Goal: Task Accomplishment & Management: Manage account settings

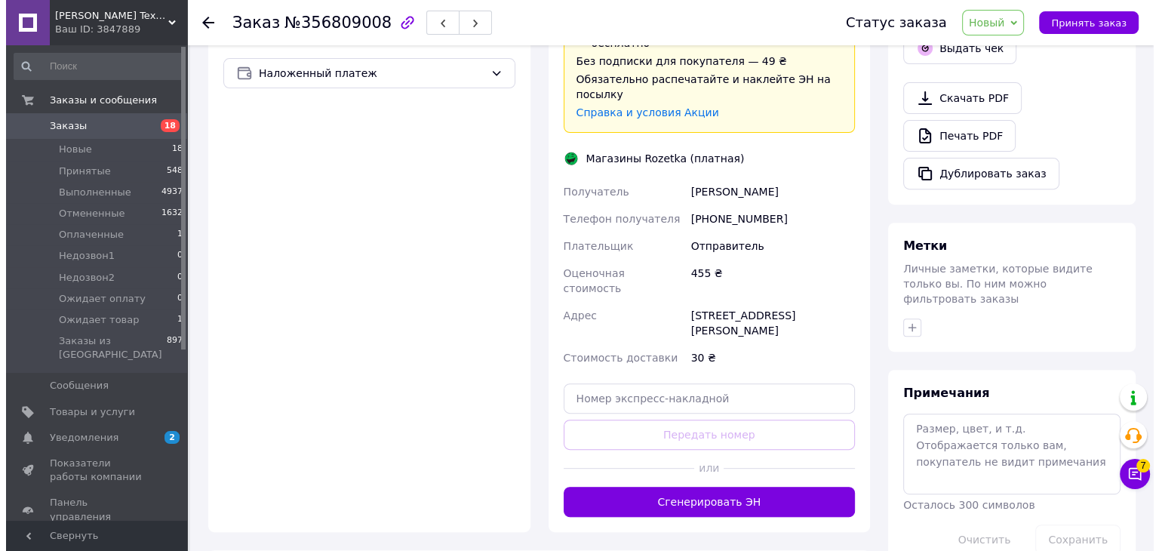
scroll to position [536, 0]
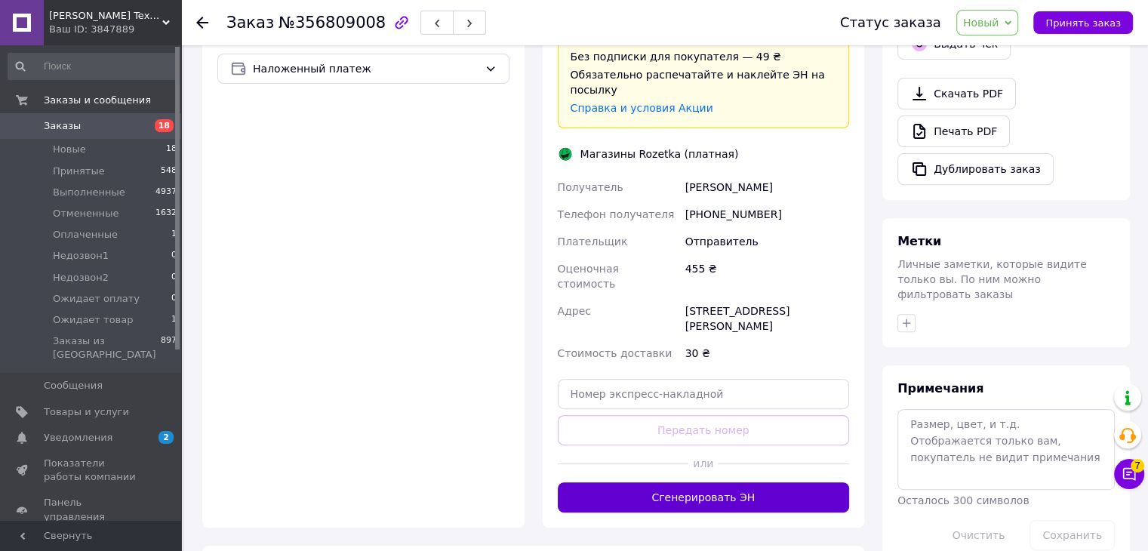
click at [748, 482] on button "Сгенерировать ЭН" at bounding box center [704, 497] width 292 height 30
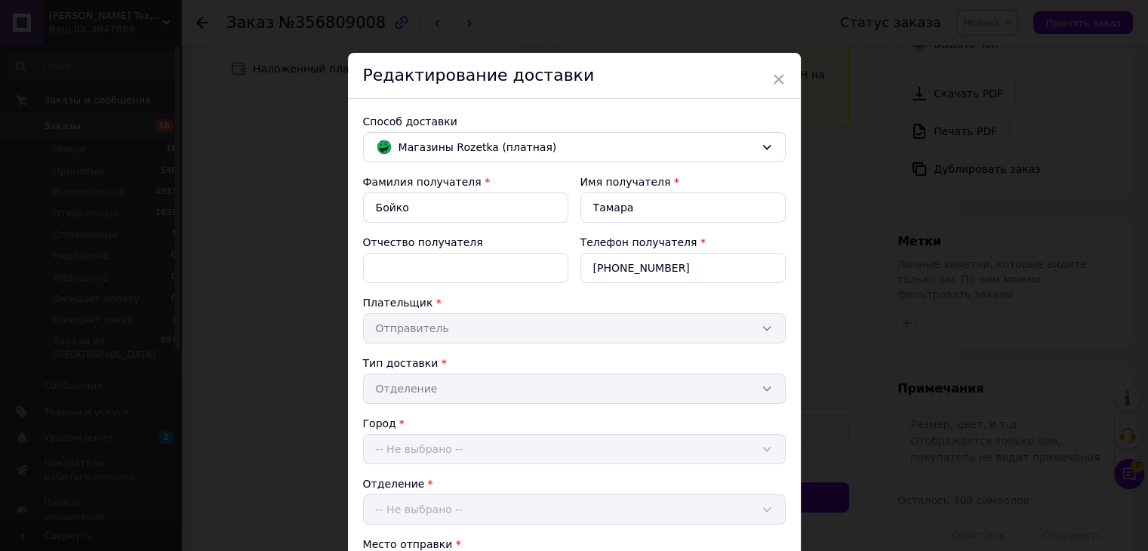
click at [1004, 23] on div "× Редактирование доставки Способ доставки Магазины Rozetka (платная) Фамилия по…" at bounding box center [574, 275] width 1148 height 551
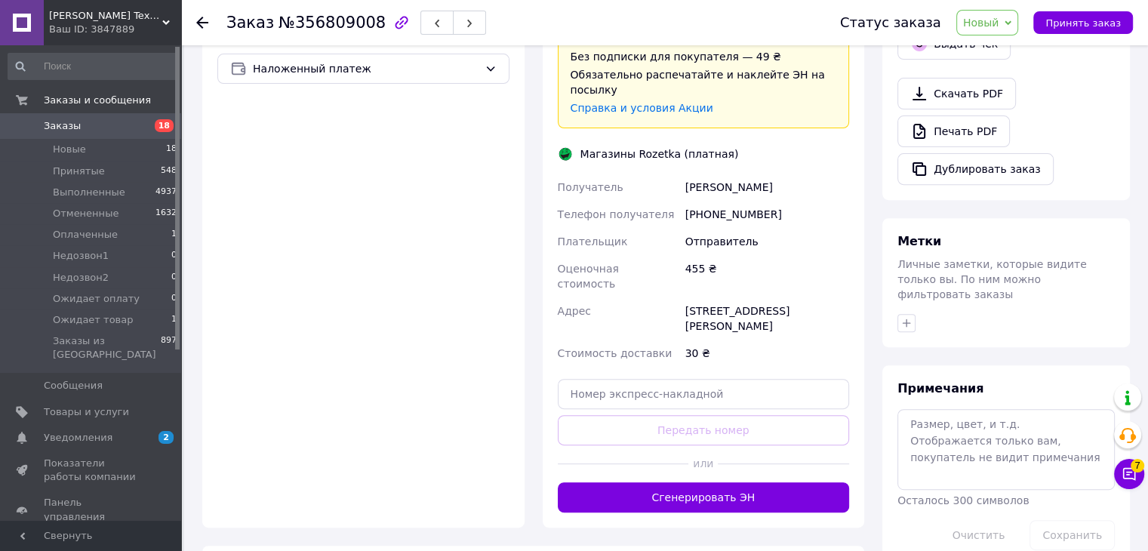
click at [999, 17] on span "Новый" at bounding box center [981, 23] width 36 height 12
click at [1004, 45] on li "Принят" at bounding box center [1008, 53] width 102 height 23
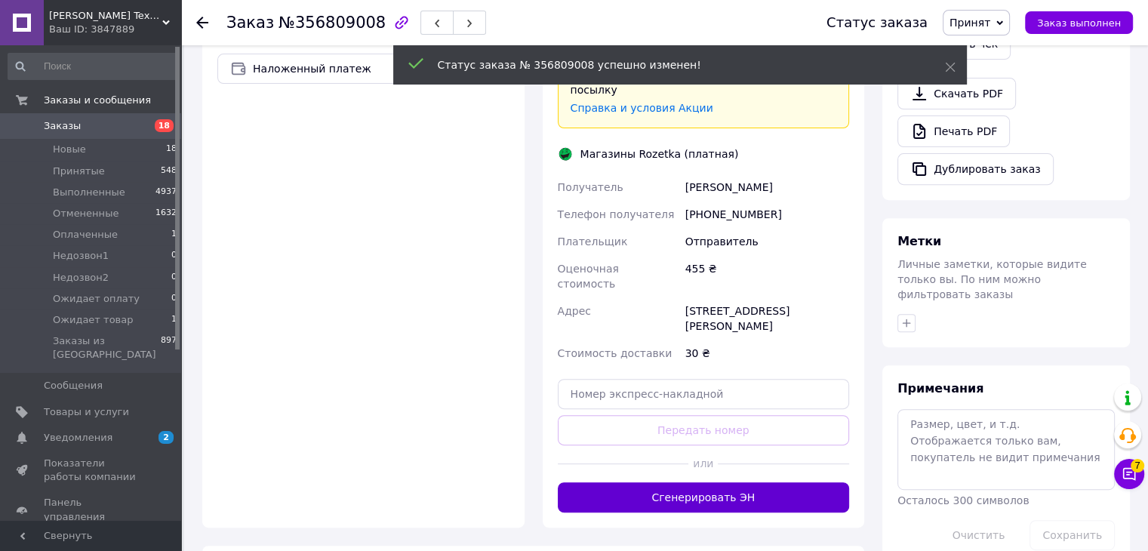
click at [746, 482] on button "Сгенерировать ЭН" at bounding box center [704, 497] width 292 height 30
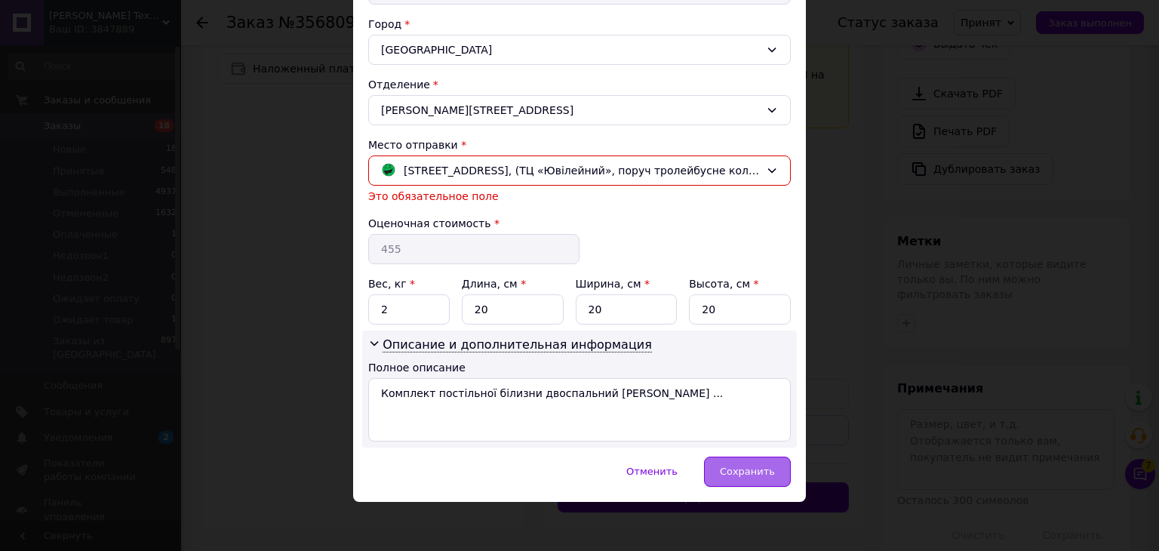
click at [736, 478] on div "Сохранить" at bounding box center [747, 472] width 87 height 30
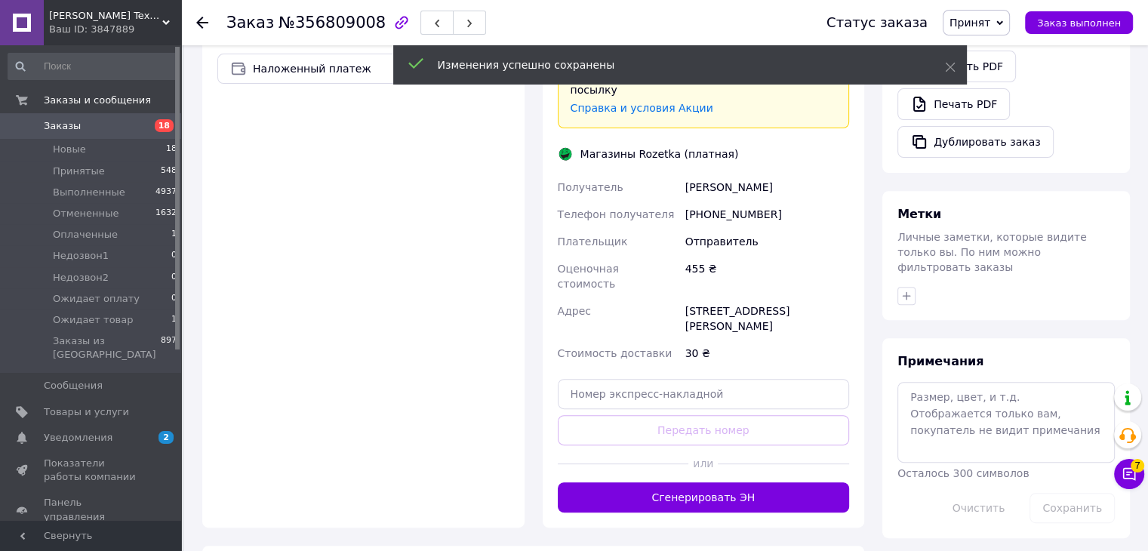
scroll to position [619, 0]
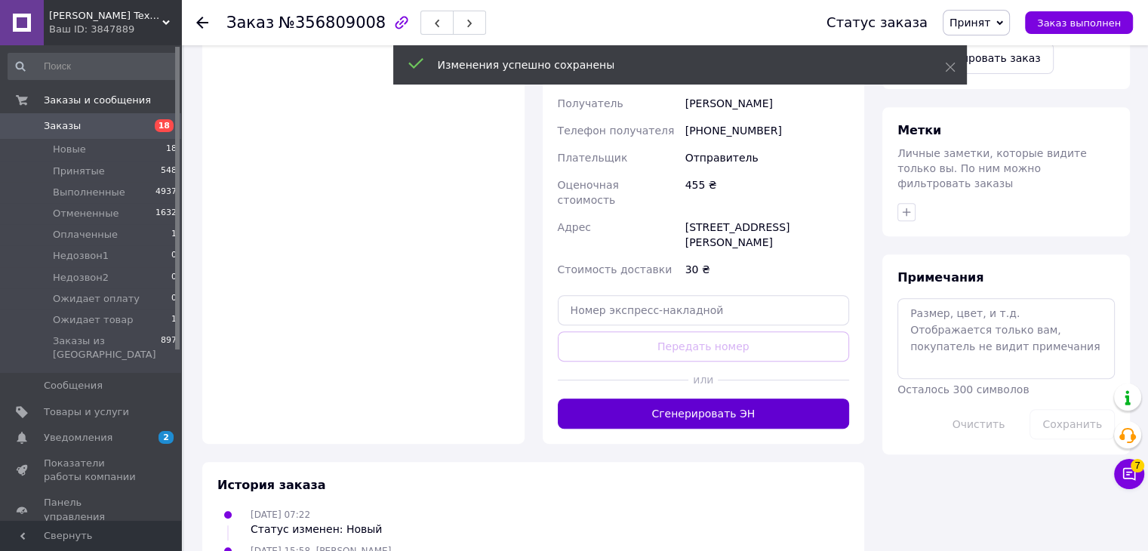
click at [739, 398] on button "Сгенерировать ЭН" at bounding box center [704, 413] width 292 height 30
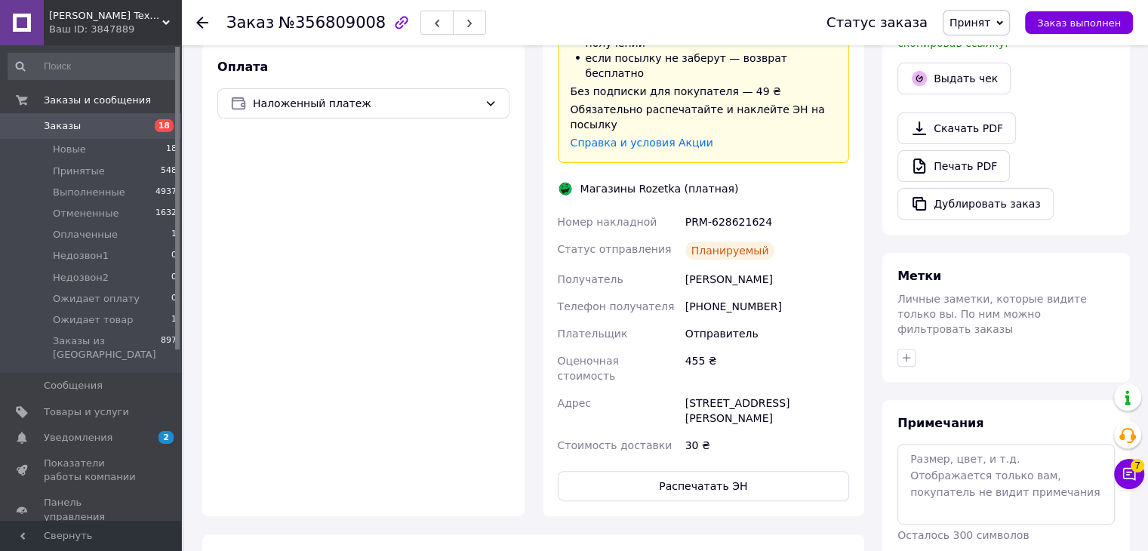
scroll to position [604, 0]
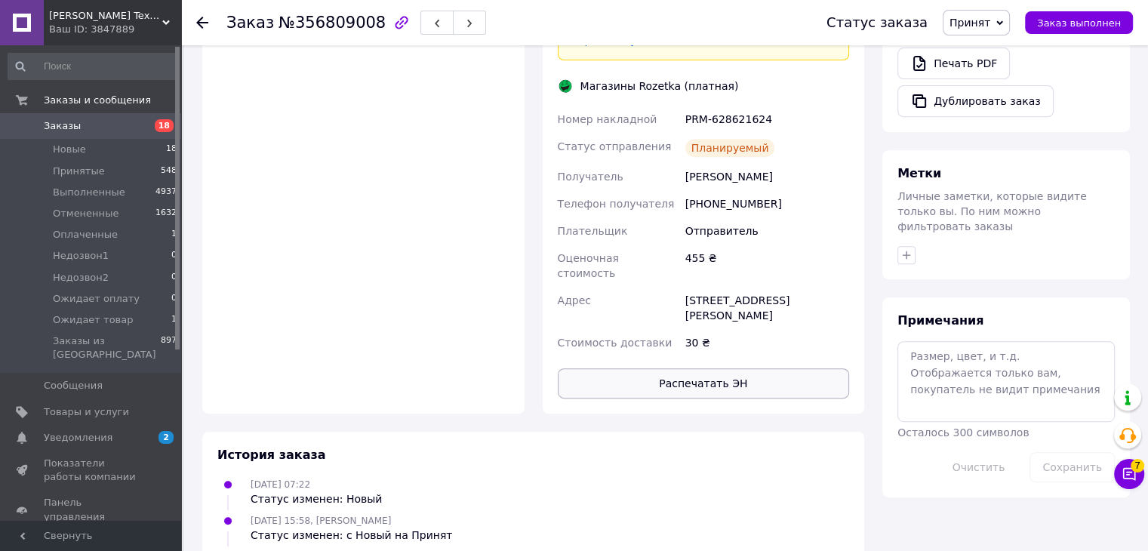
click at [739, 368] on button "Распечатать ЭН" at bounding box center [704, 383] width 292 height 30
click at [205, 23] on icon at bounding box center [202, 23] width 12 height 12
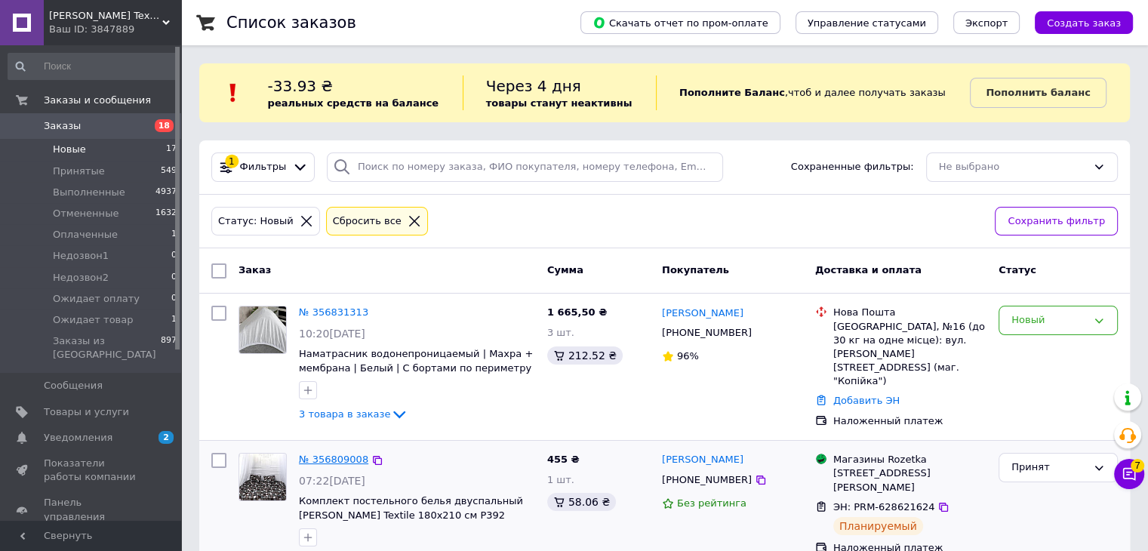
click at [352, 453] on link "№ 356809008" at bounding box center [333, 458] width 69 height 11
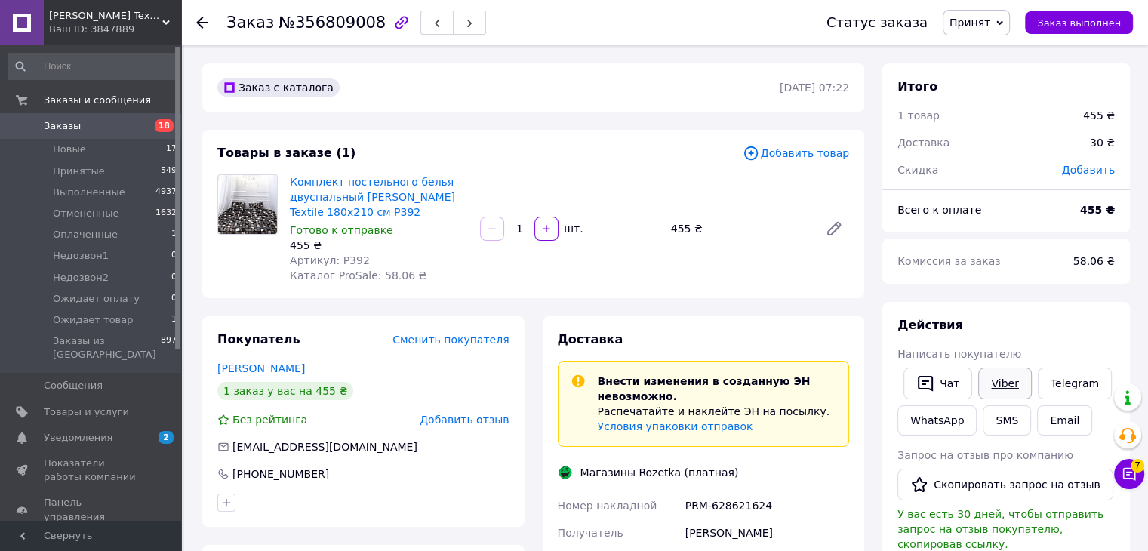
click at [993, 387] on link "Viber" at bounding box center [1004, 383] width 53 height 32
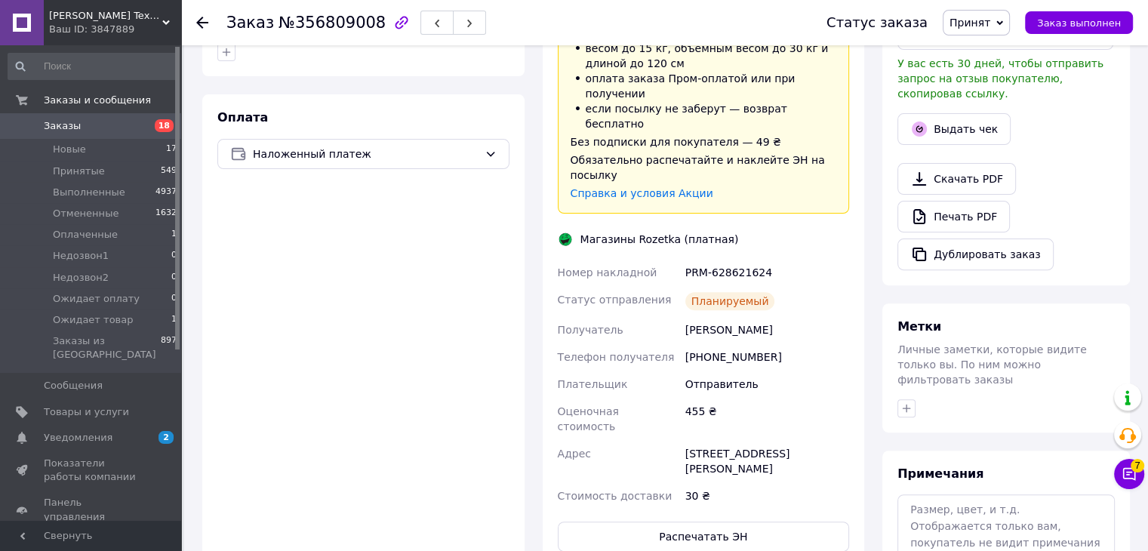
scroll to position [453, 0]
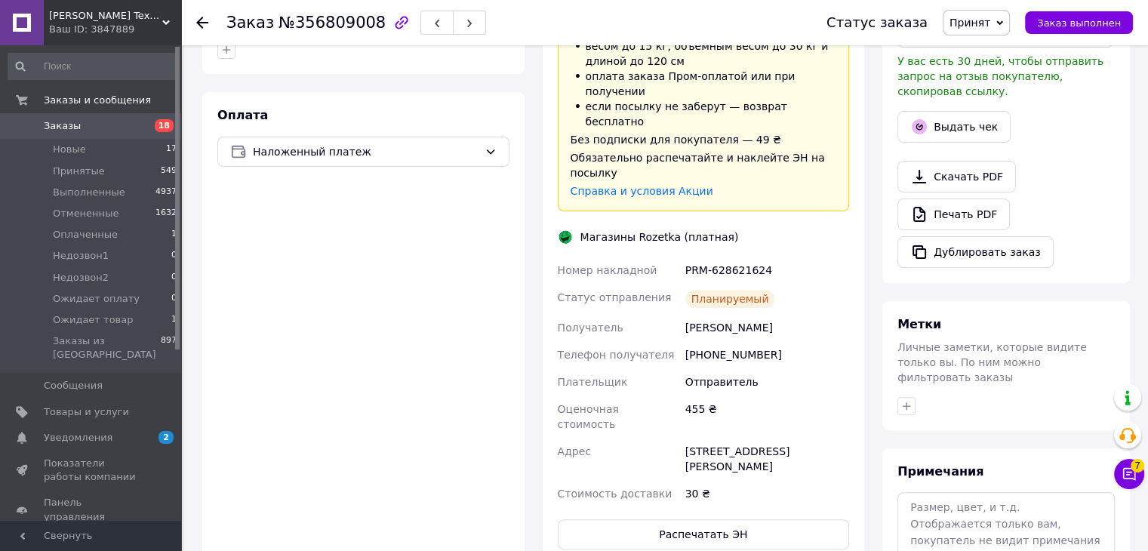
click at [115, 121] on span "Заказы" at bounding box center [92, 126] width 96 height 14
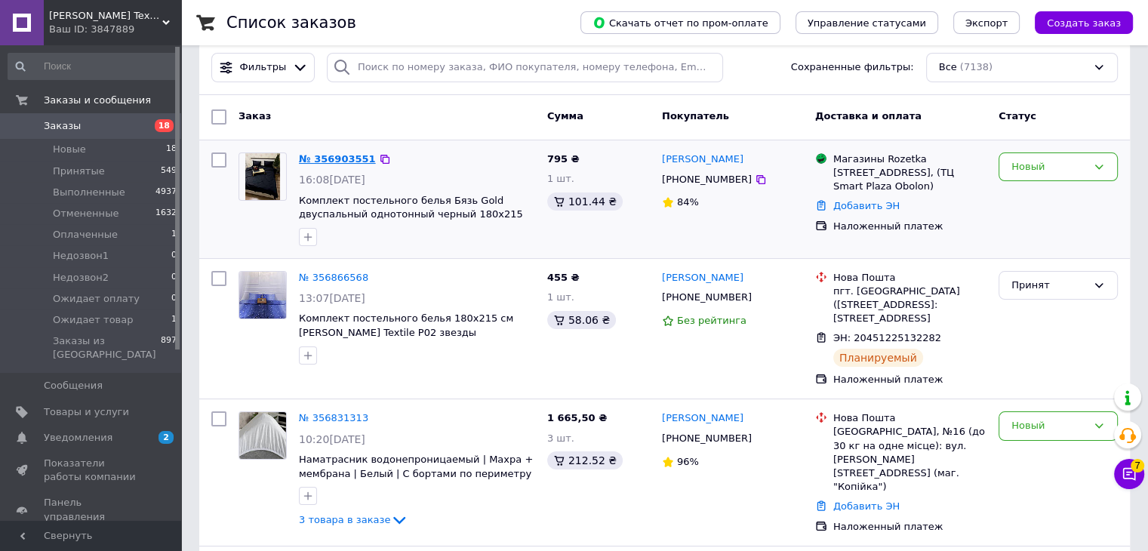
scroll to position [75, 0]
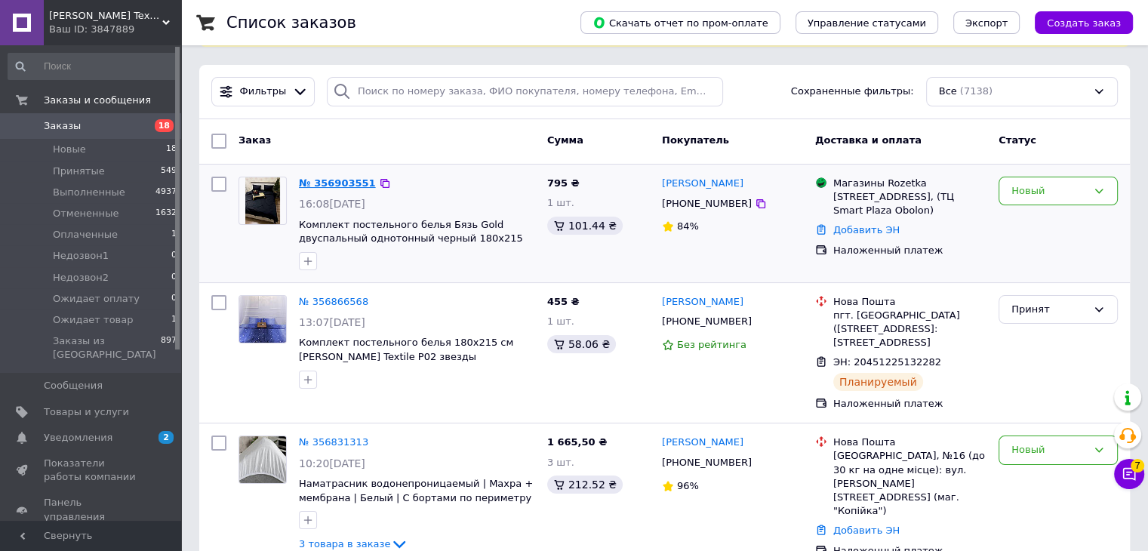
click at [328, 189] on link "№ 356903551" at bounding box center [337, 182] width 77 height 11
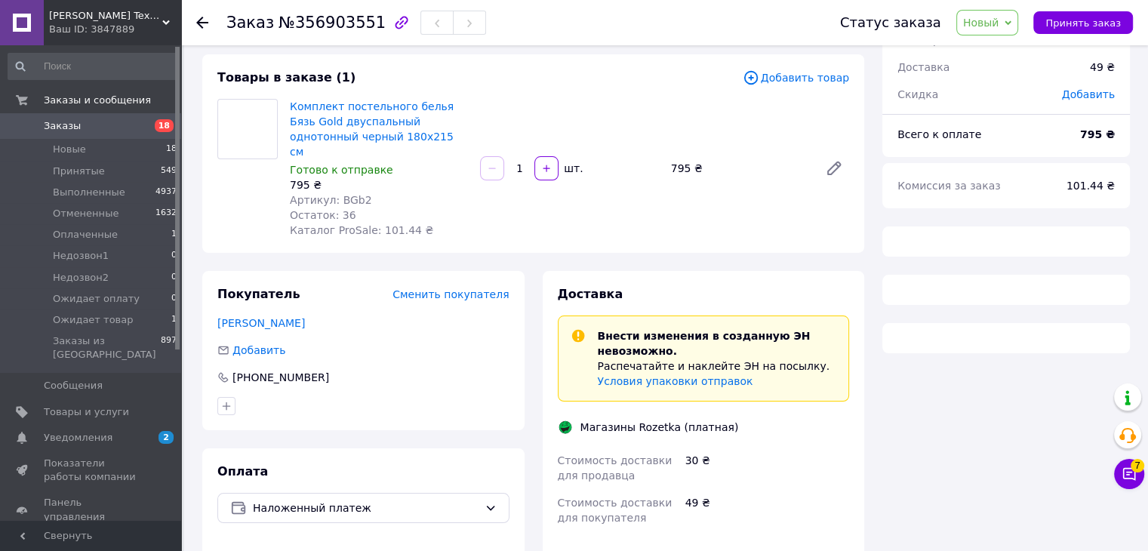
click at [996, 26] on span "Новый" at bounding box center [981, 23] width 36 height 12
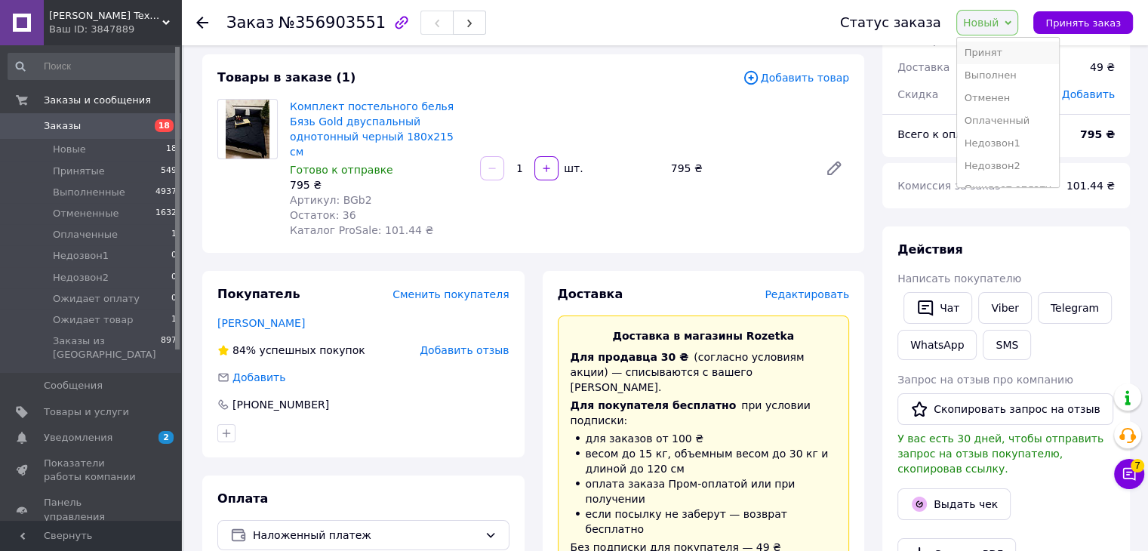
click at [982, 53] on li "Принят" at bounding box center [1008, 53] width 102 height 23
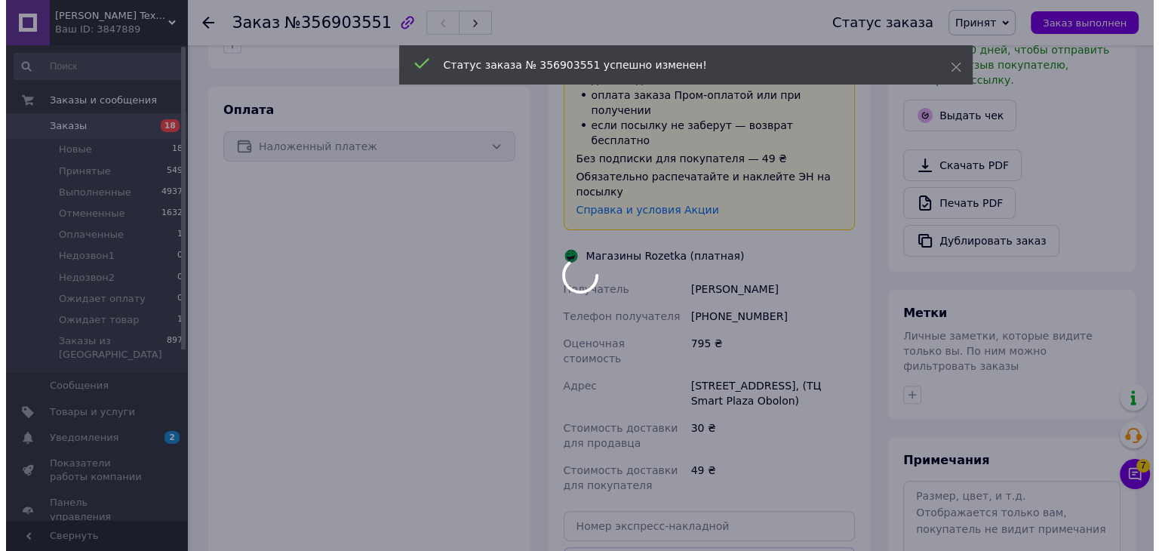
scroll to position [604, 0]
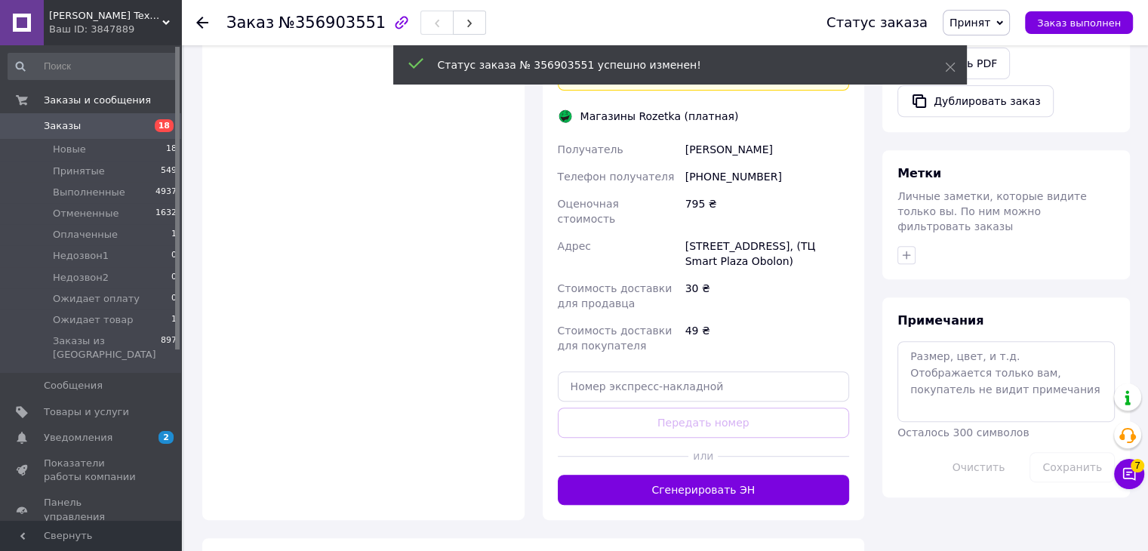
click at [706, 475] on button "Сгенерировать ЭН" at bounding box center [704, 490] width 292 height 30
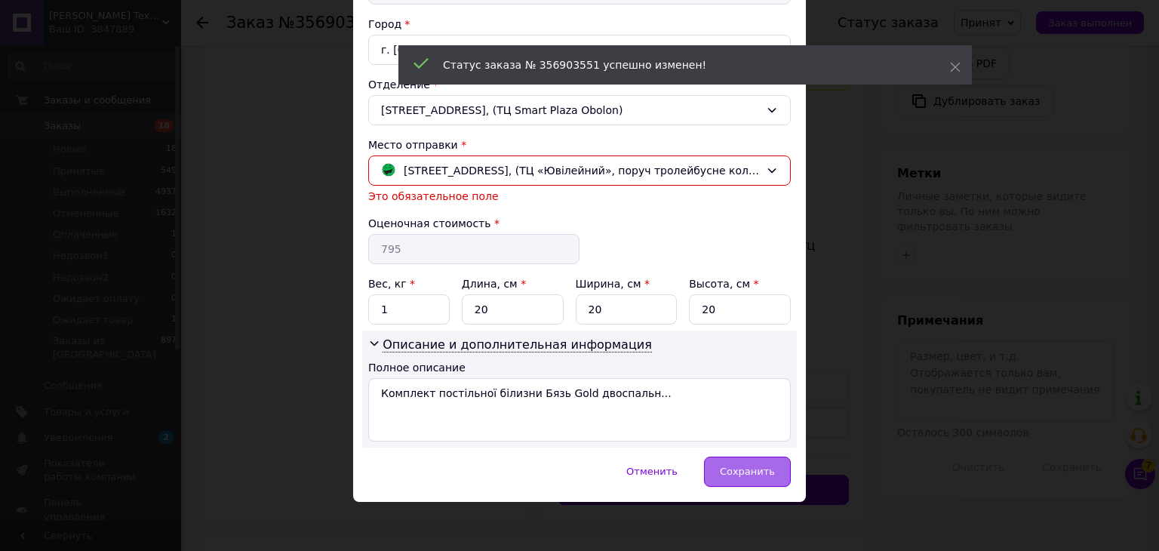
click at [764, 466] on span "Сохранить" at bounding box center [747, 471] width 55 height 11
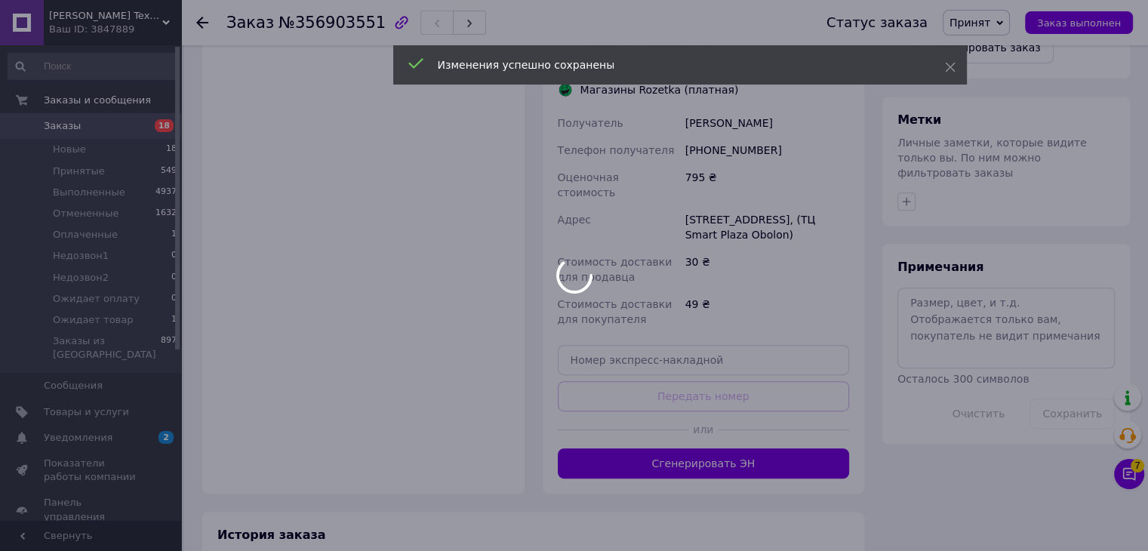
scroll to position [644, 0]
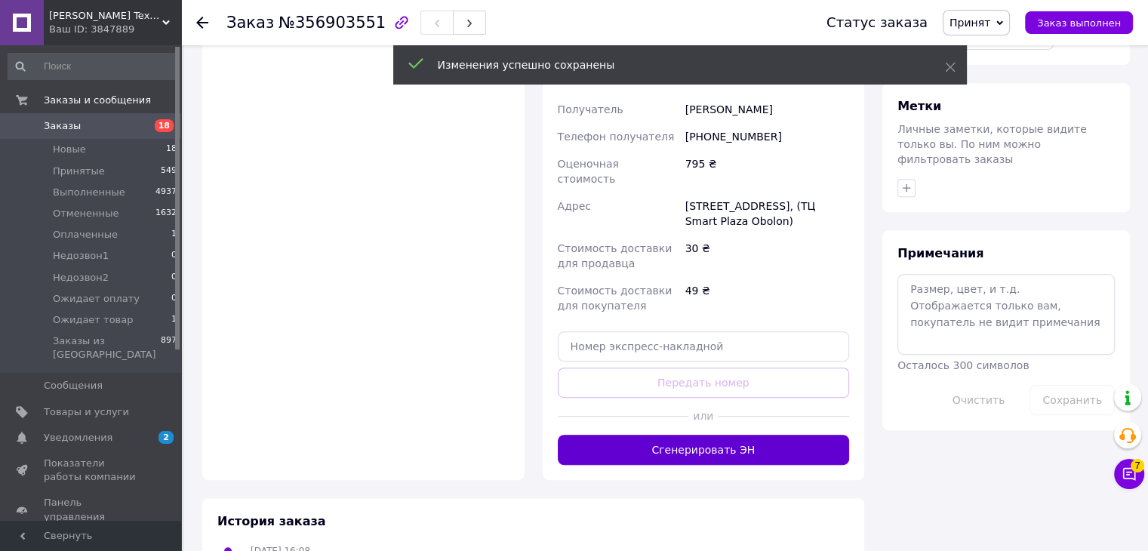
click at [663, 435] on button "Сгенерировать ЭН" at bounding box center [704, 450] width 292 height 30
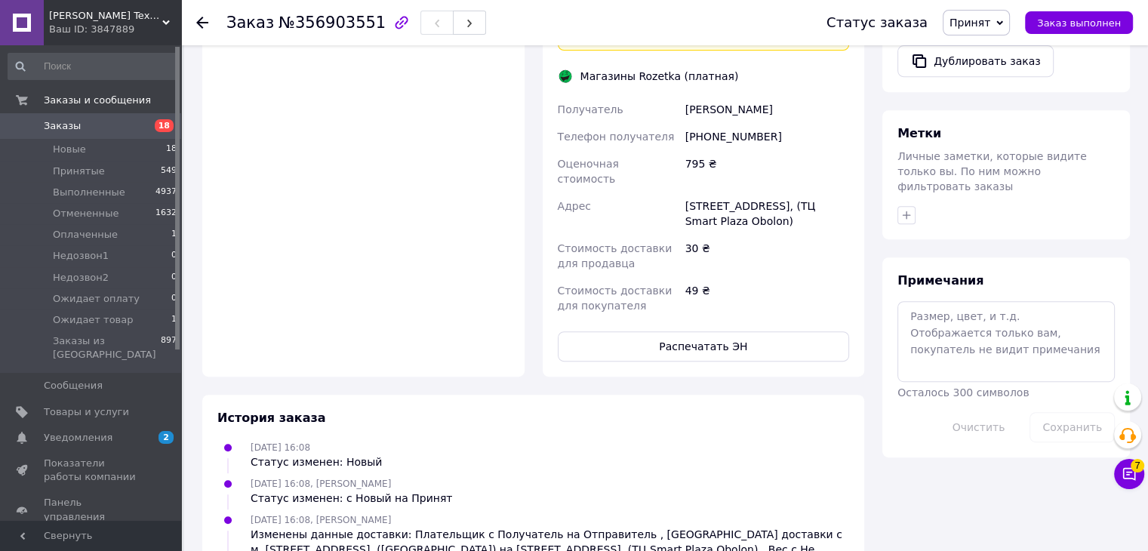
click at [752, 275] on div "Доставка Редактировать Доставка в магазины Rozetka Для продавца 30 ₴   (согласн…" at bounding box center [704, 40] width 322 height 674
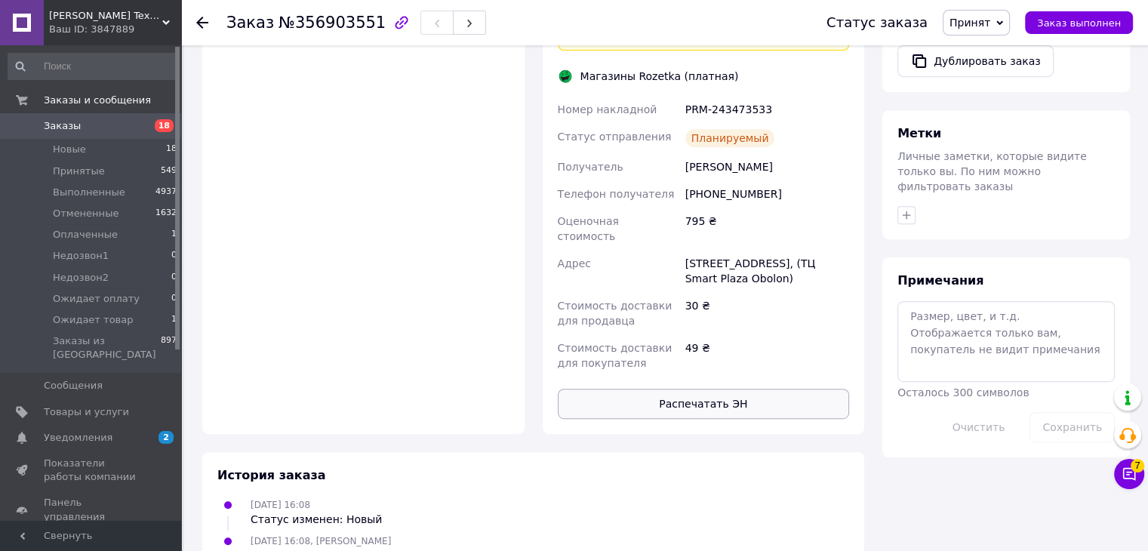
click at [721, 389] on button "Распечатать ЭН" at bounding box center [704, 404] width 292 height 30
click at [198, 22] on use at bounding box center [202, 23] width 12 height 12
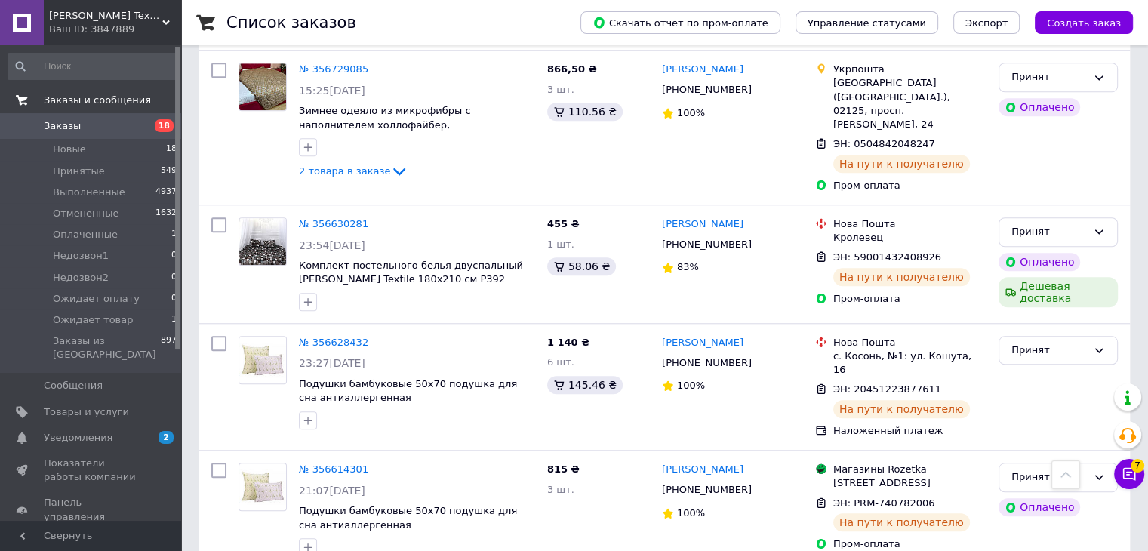
scroll to position [1358, 0]
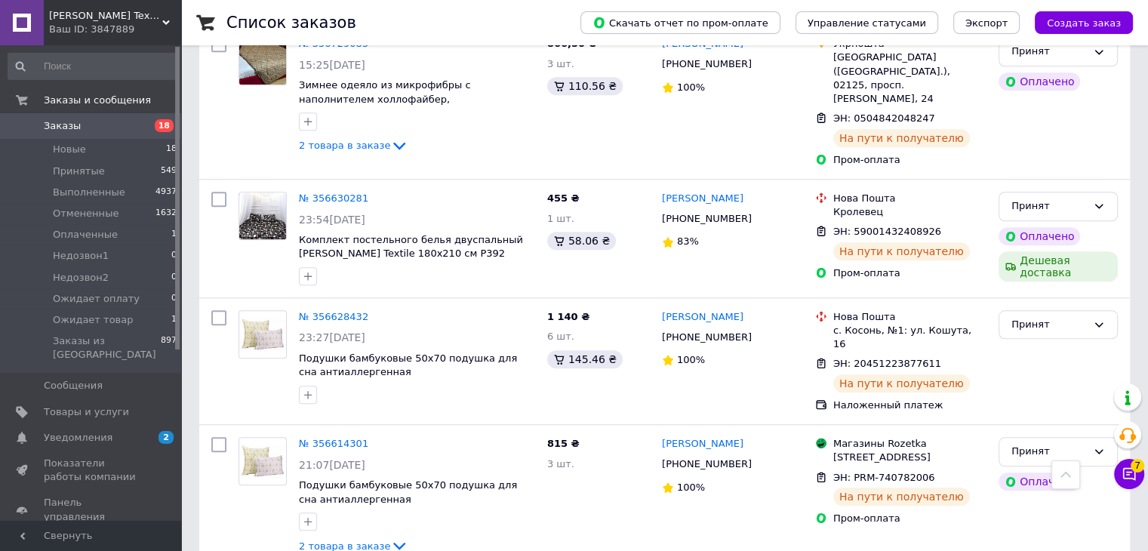
click at [140, 16] on span "[PERSON_NAME] Textile" at bounding box center [105, 16] width 113 height 14
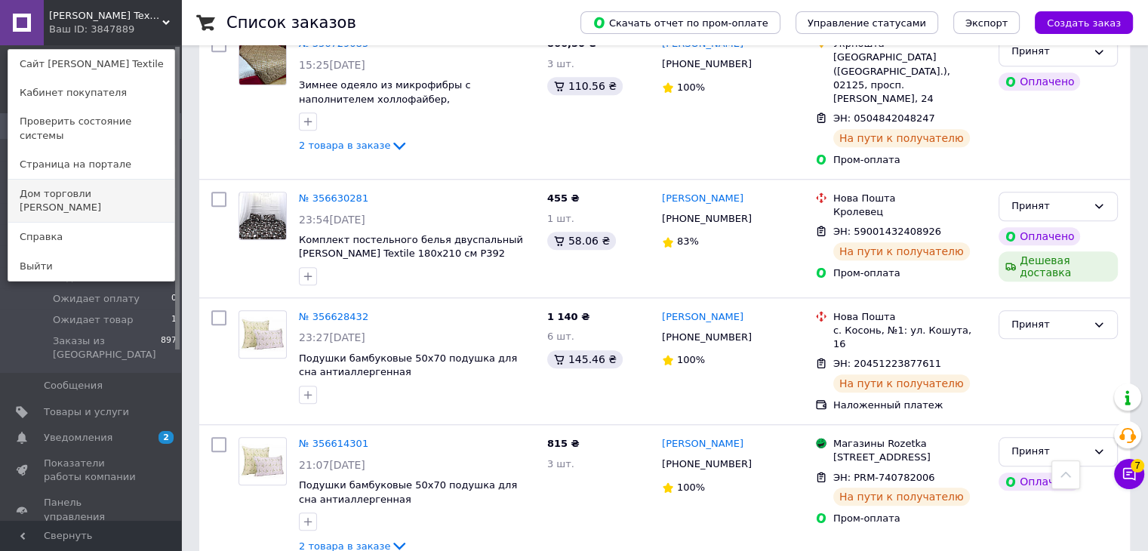
click at [98, 180] on link "Дом торговли [PERSON_NAME]" at bounding box center [91, 201] width 166 height 42
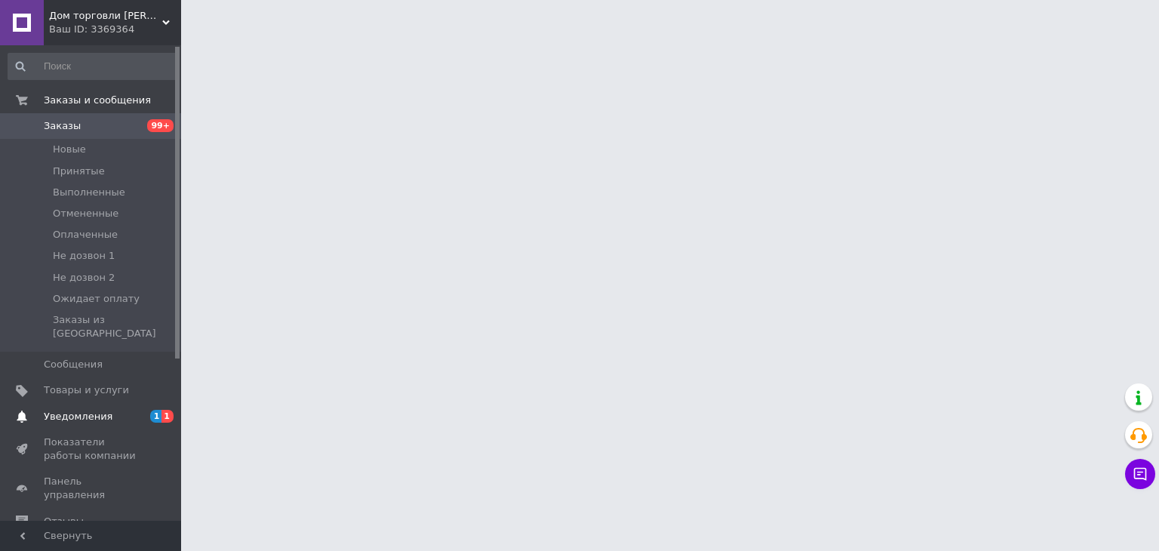
click at [100, 410] on span "Уведомления" at bounding box center [78, 417] width 69 height 14
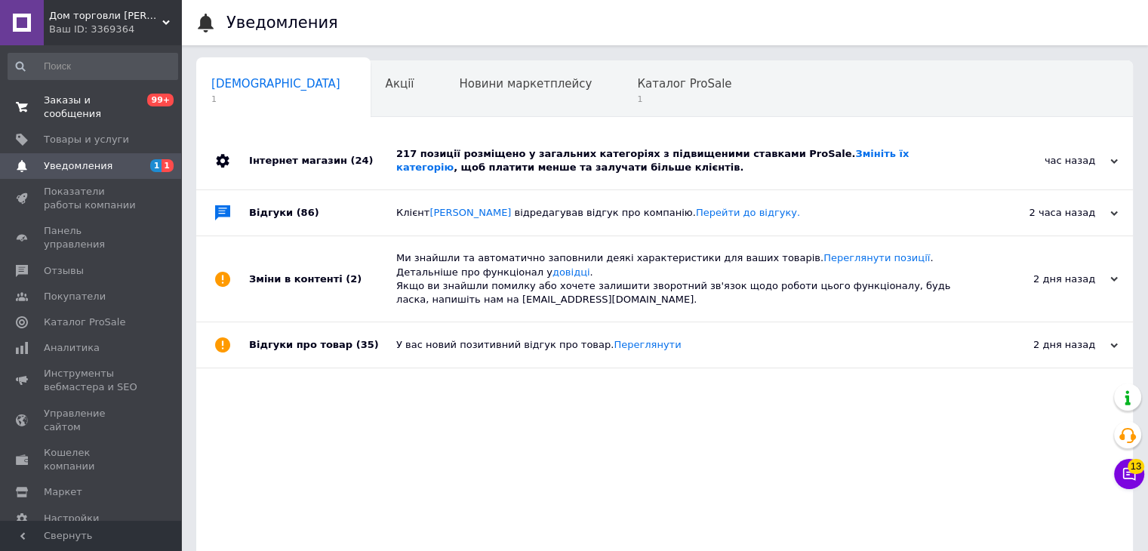
click at [156, 102] on span "99+" at bounding box center [160, 100] width 26 height 13
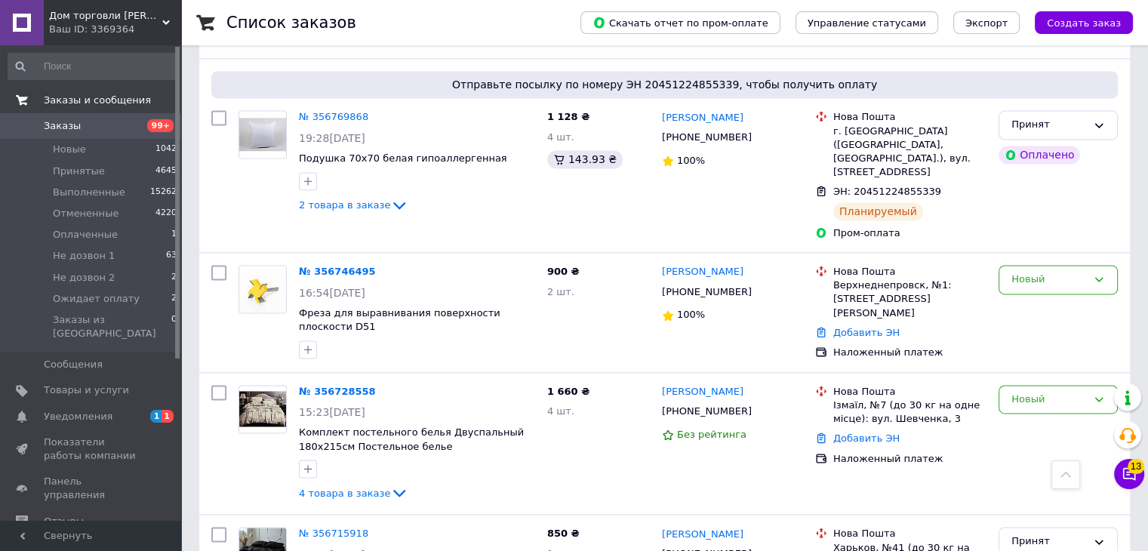
scroll to position [2415, 0]
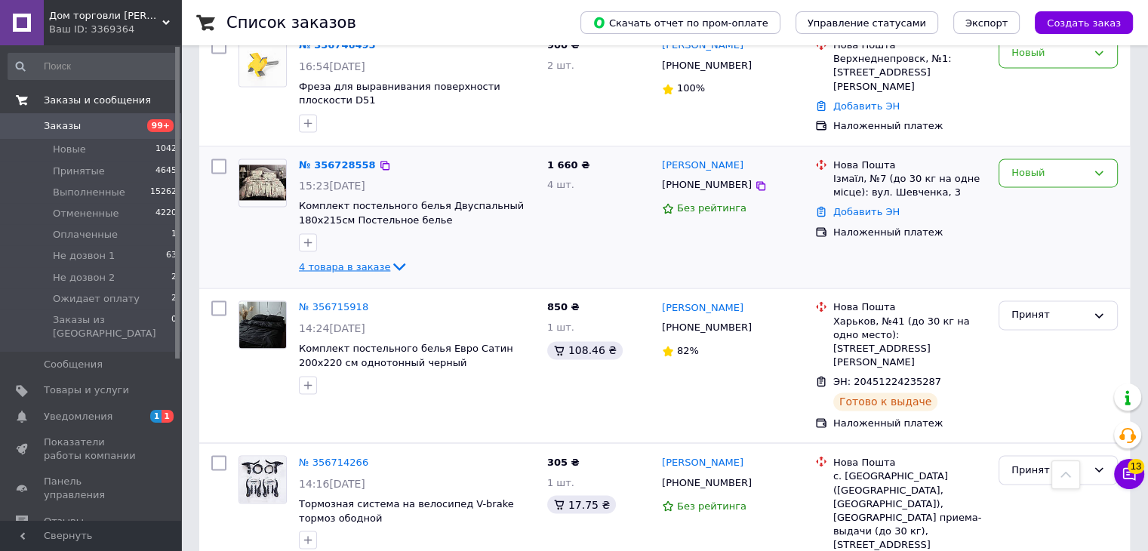
click at [367, 260] on span "4 товара в заказе" at bounding box center [344, 265] width 91 height 11
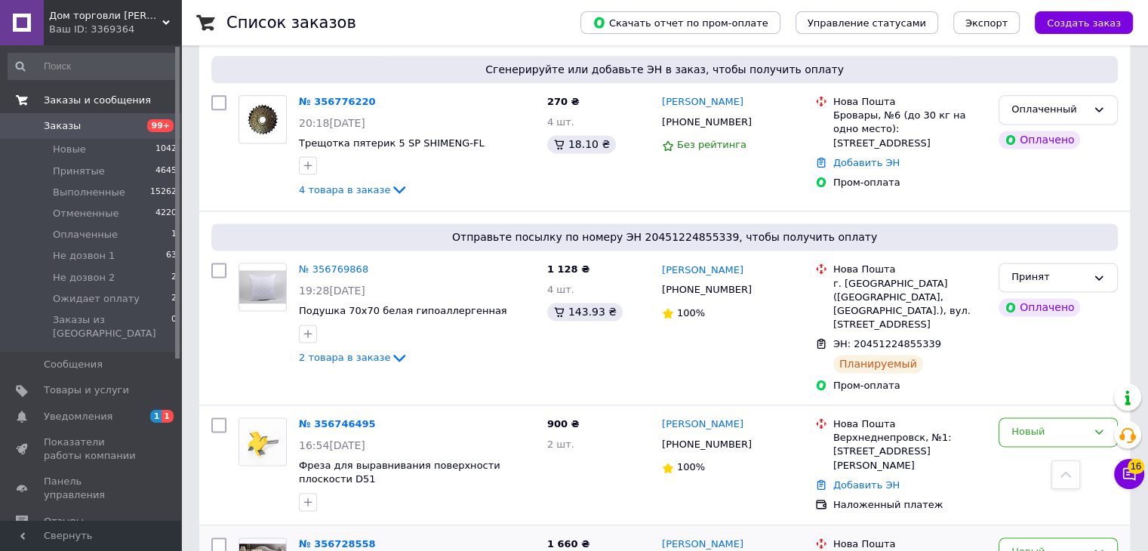
scroll to position [1660, 0]
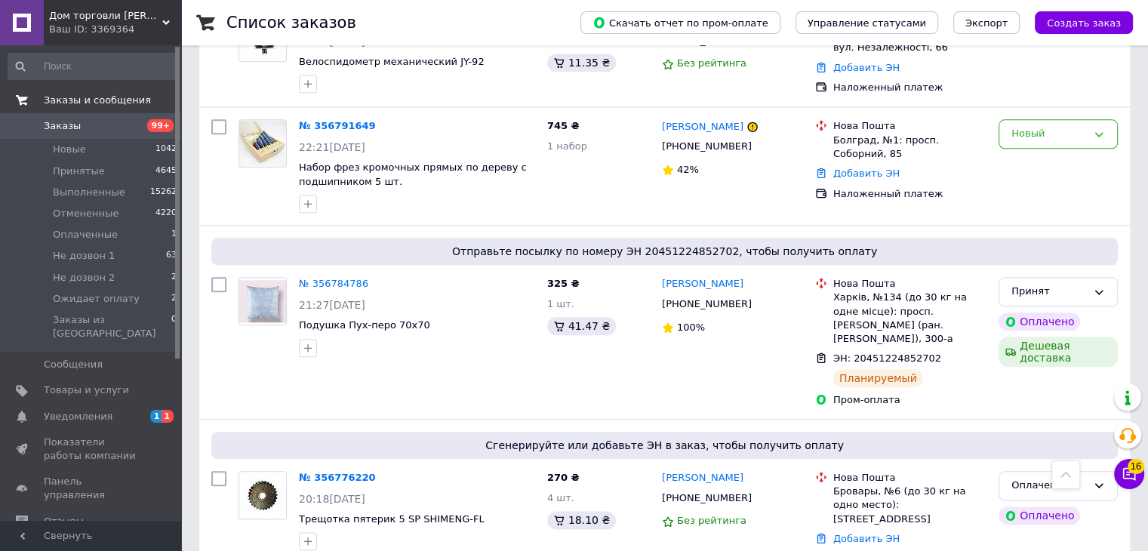
click at [160, 27] on div "Ваш ID: 3369364" at bounding box center [115, 30] width 132 height 14
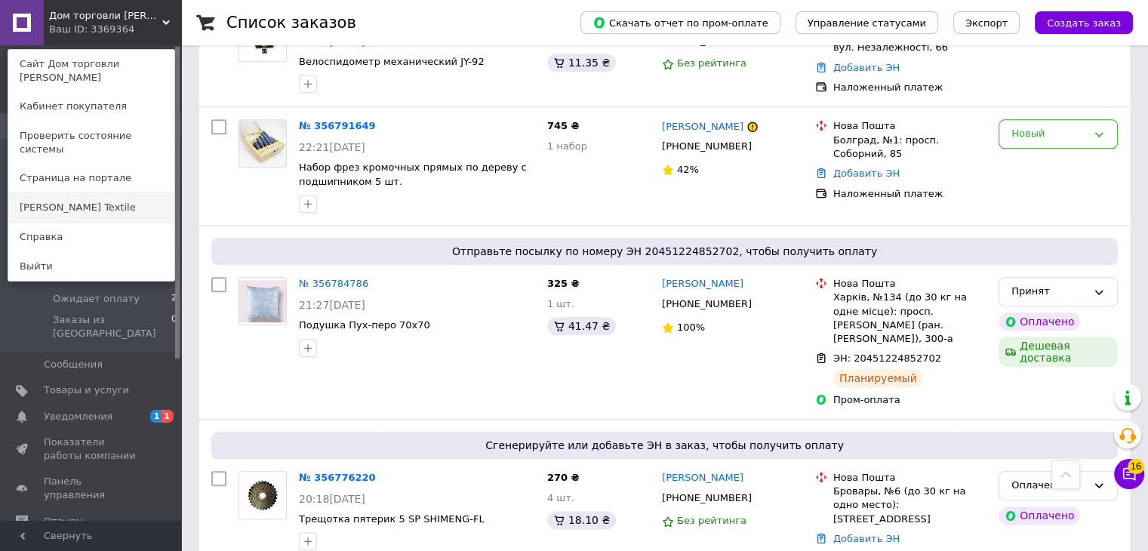
click at [117, 193] on link "[PERSON_NAME] Textile" at bounding box center [91, 207] width 166 height 29
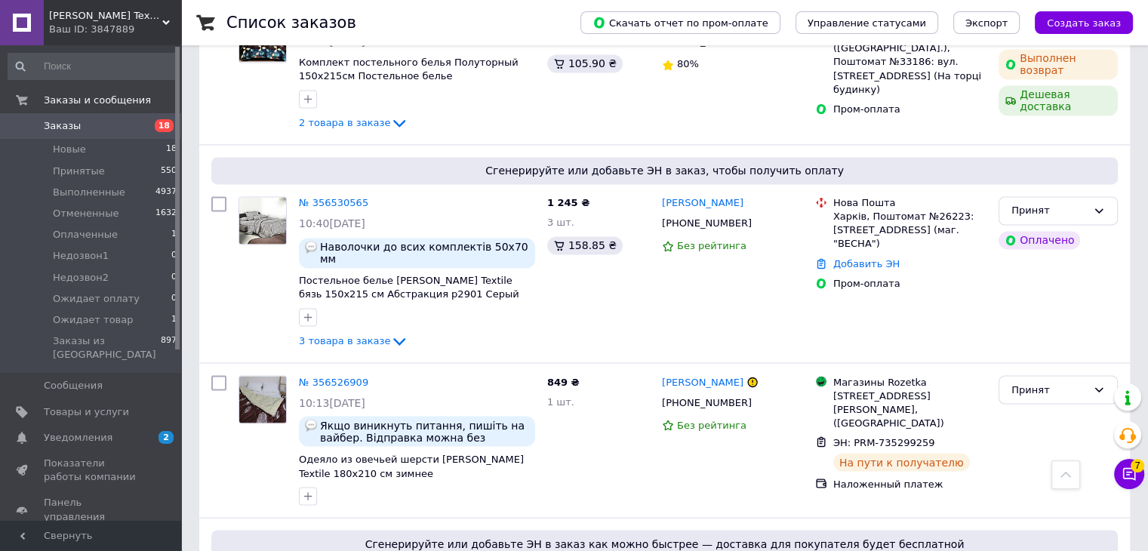
scroll to position [2490, 0]
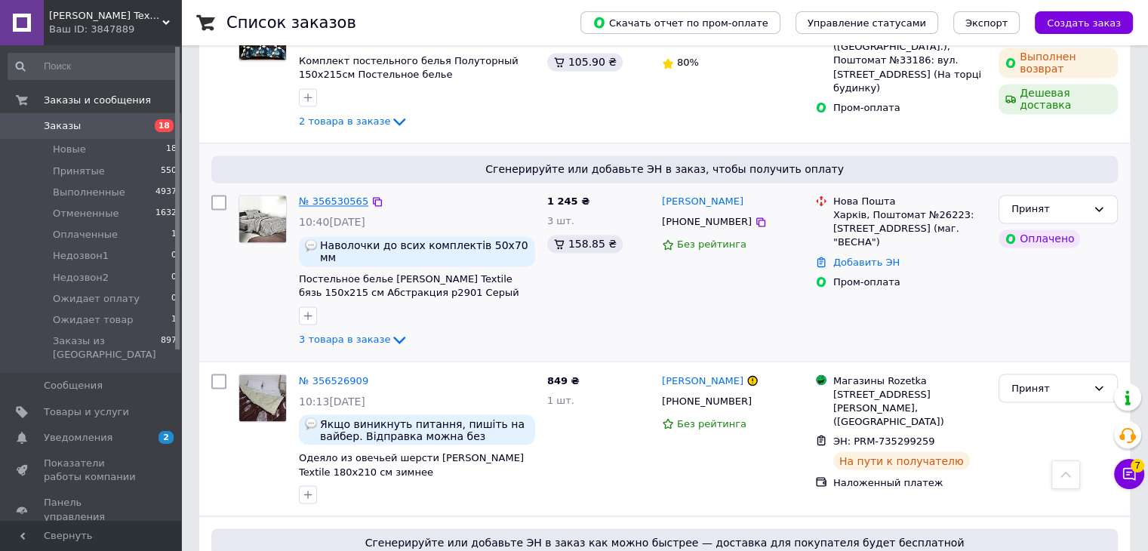
click at [335, 195] on link "№ 356530565" at bounding box center [333, 200] width 69 height 11
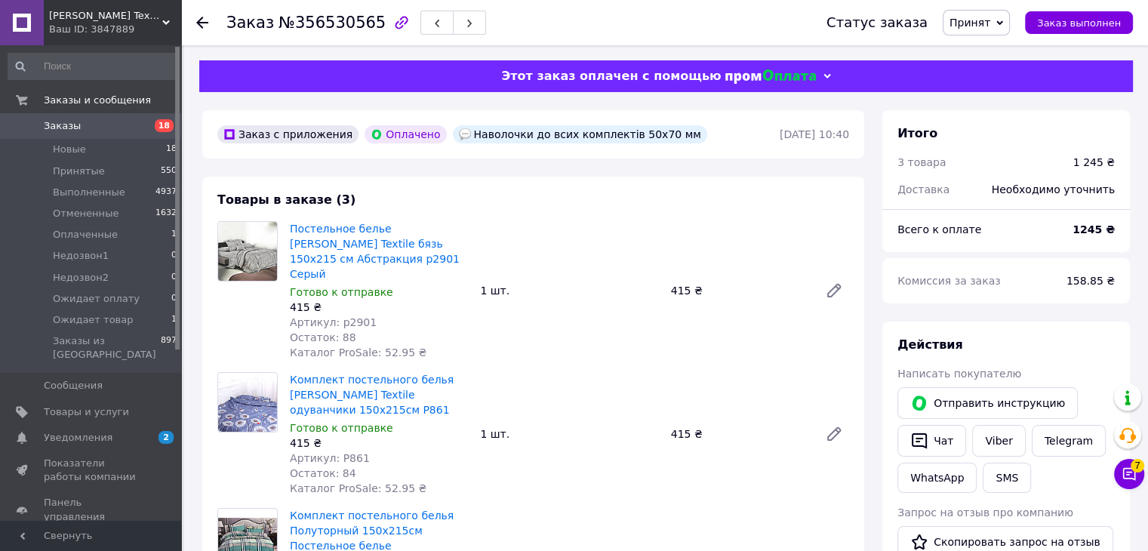
click at [122, 121] on span "Заказы" at bounding box center [92, 126] width 96 height 14
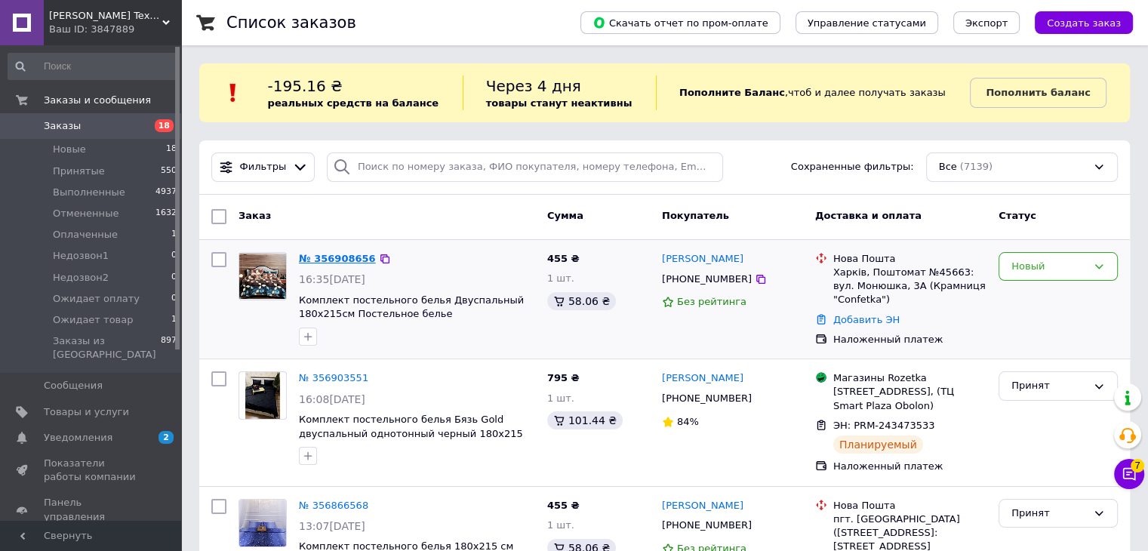
click at [326, 257] on link "№ 356908656" at bounding box center [337, 258] width 77 height 11
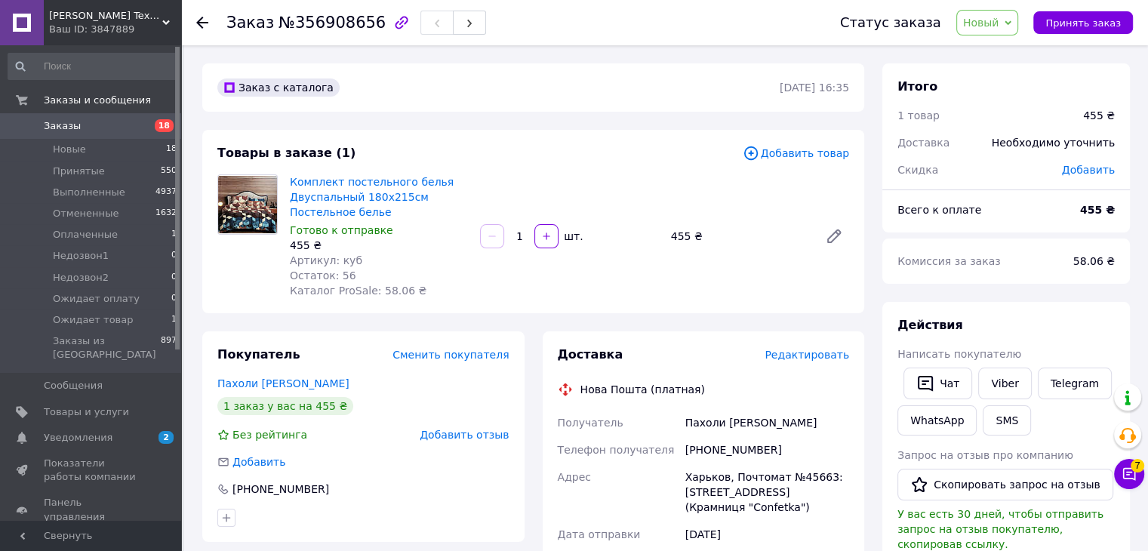
click at [996, 19] on span "Новый" at bounding box center [981, 23] width 36 height 12
click at [994, 45] on li "Принят" at bounding box center [1008, 53] width 102 height 23
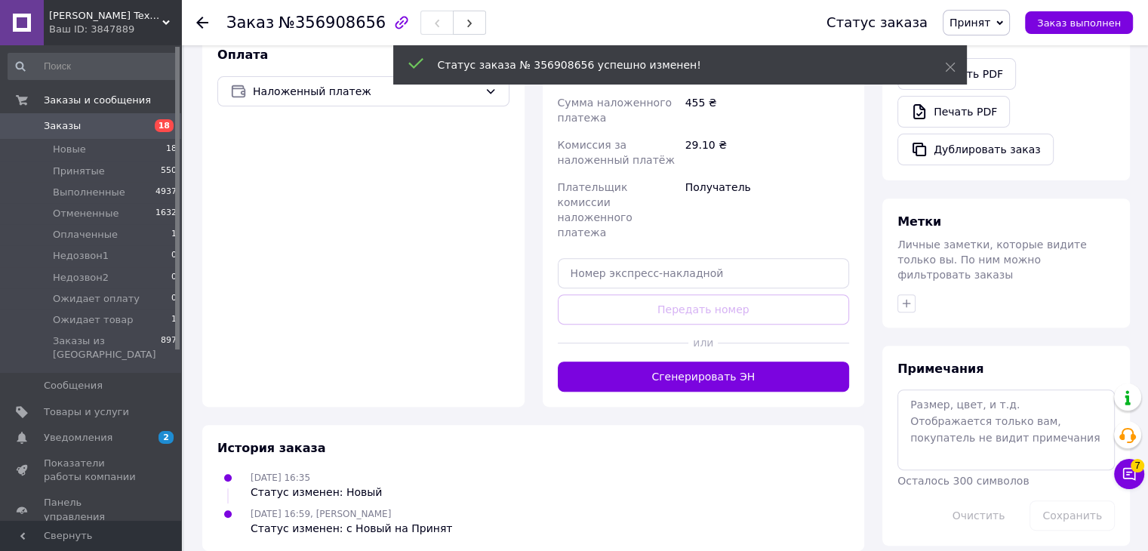
scroll to position [509, 0]
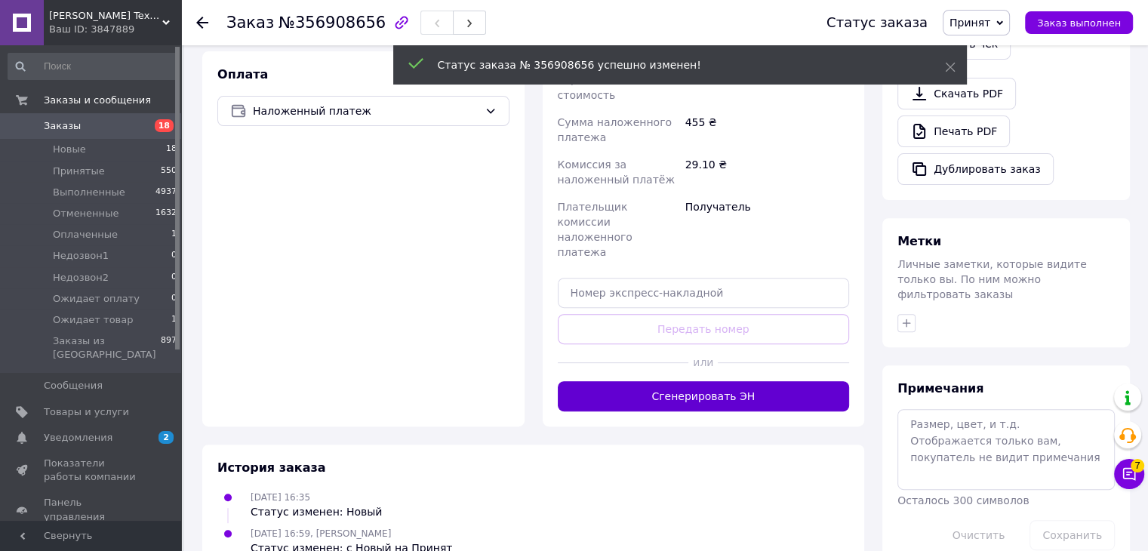
click at [709, 381] on button "Сгенерировать ЭН" at bounding box center [704, 396] width 292 height 30
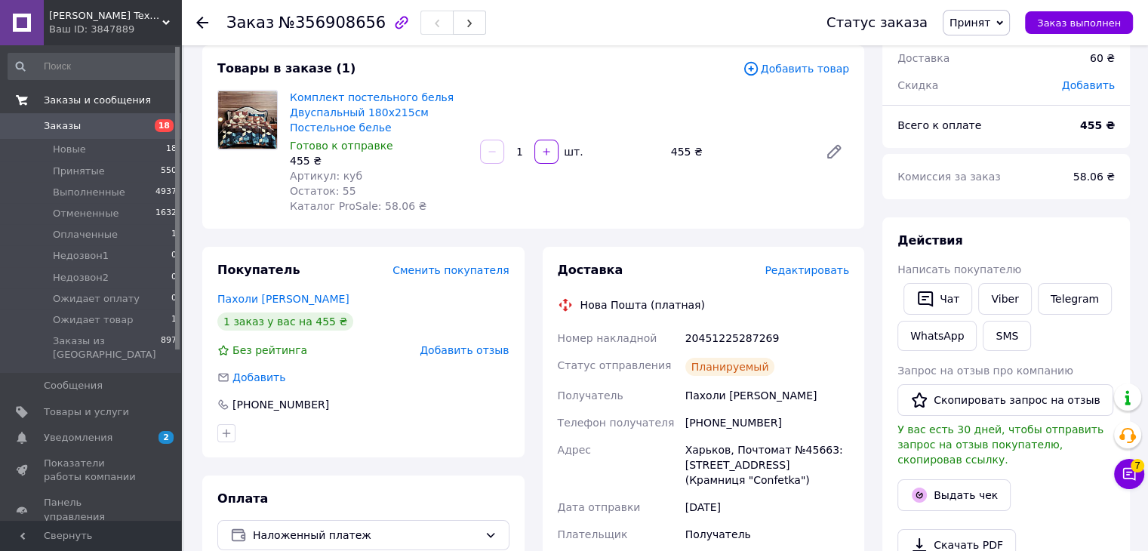
scroll to position [0, 0]
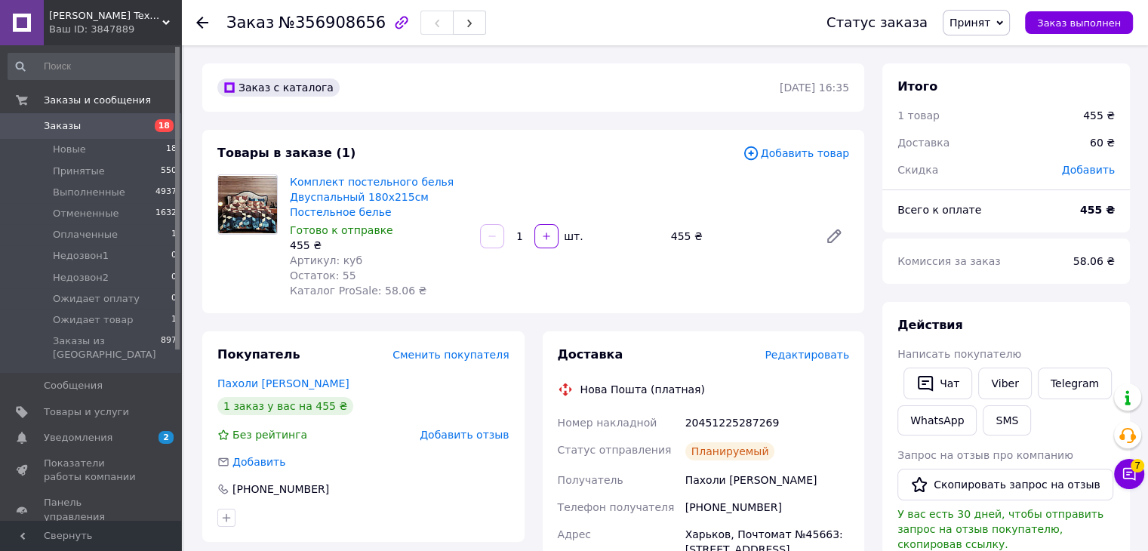
click at [97, 121] on span "Заказы" at bounding box center [92, 126] width 96 height 14
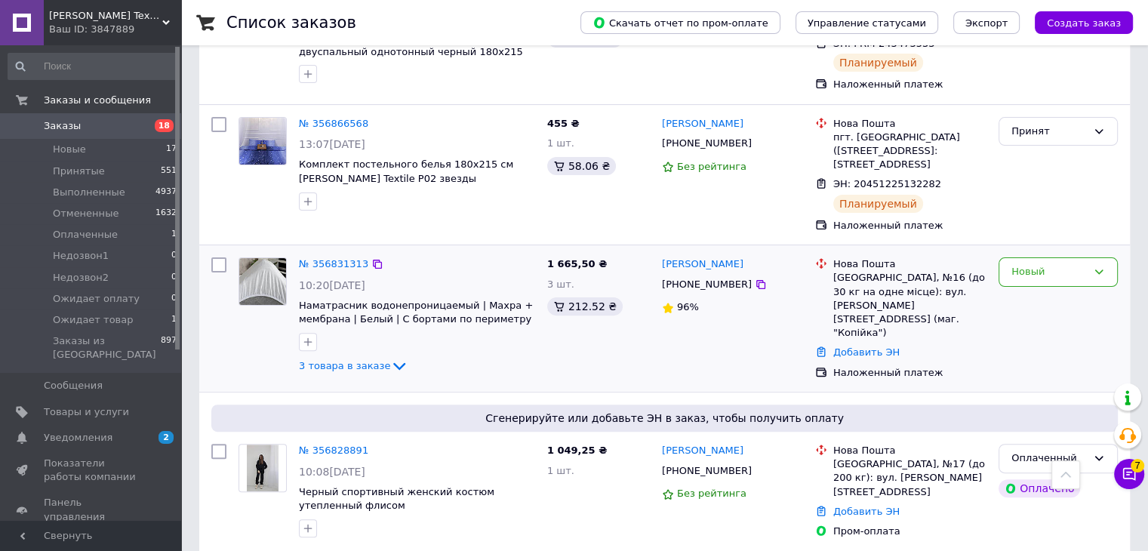
scroll to position [377, 0]
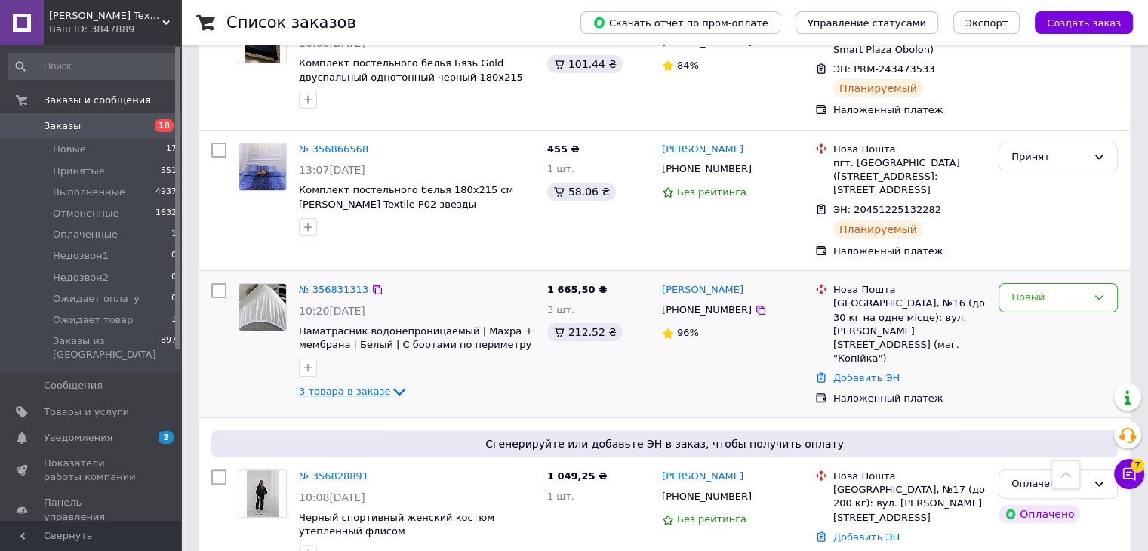
click at [390, 398] on icon at bounding box center [399, 392] width 18 height 18
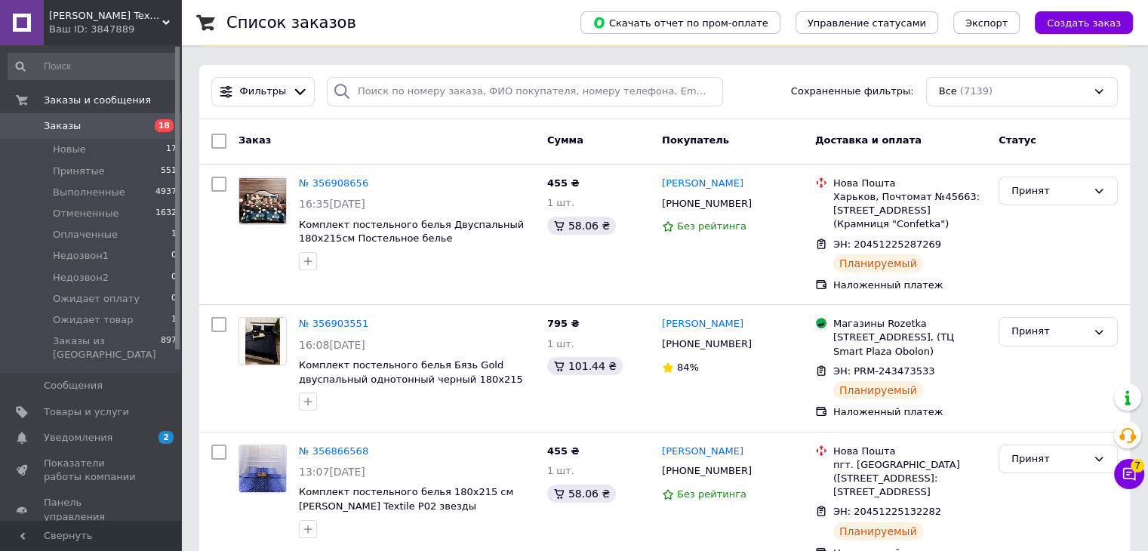
scroll to position [0, 0]
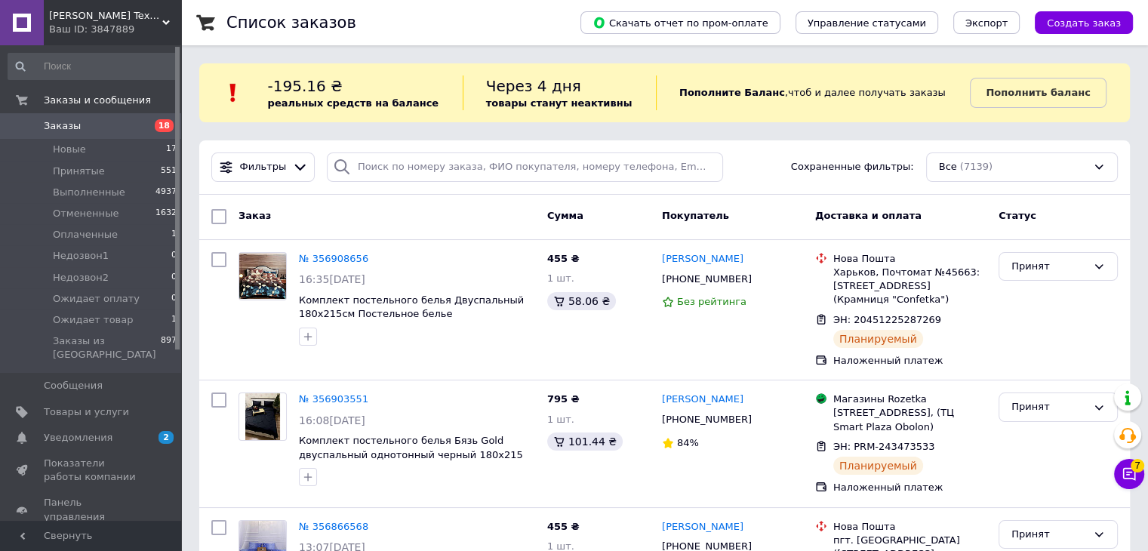
click at [80, 125] on span "Заказы" at bounding box center [92, 126] width 96 height 14
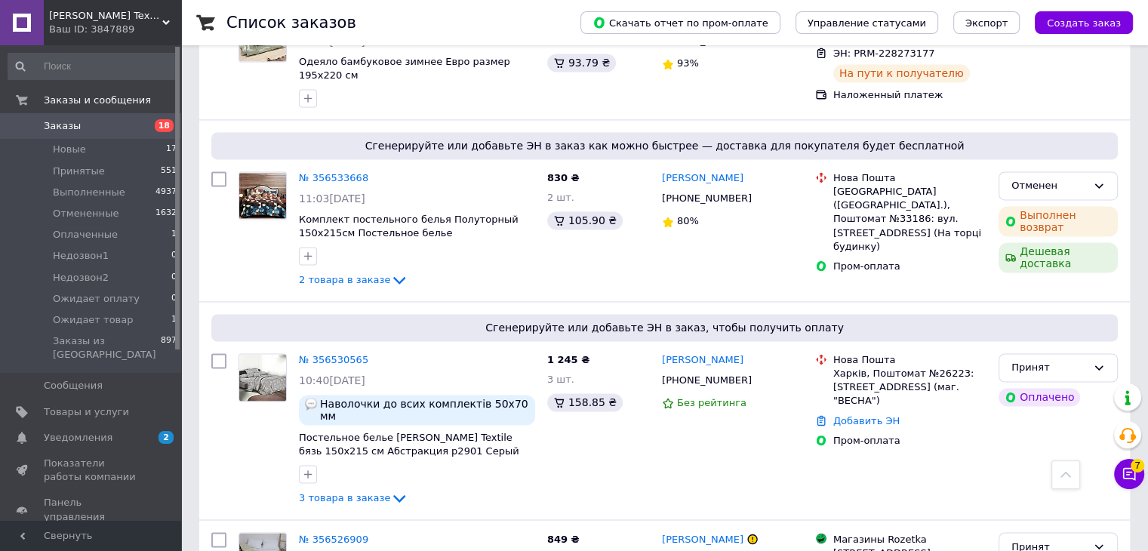
scroll to position [2415, 0]
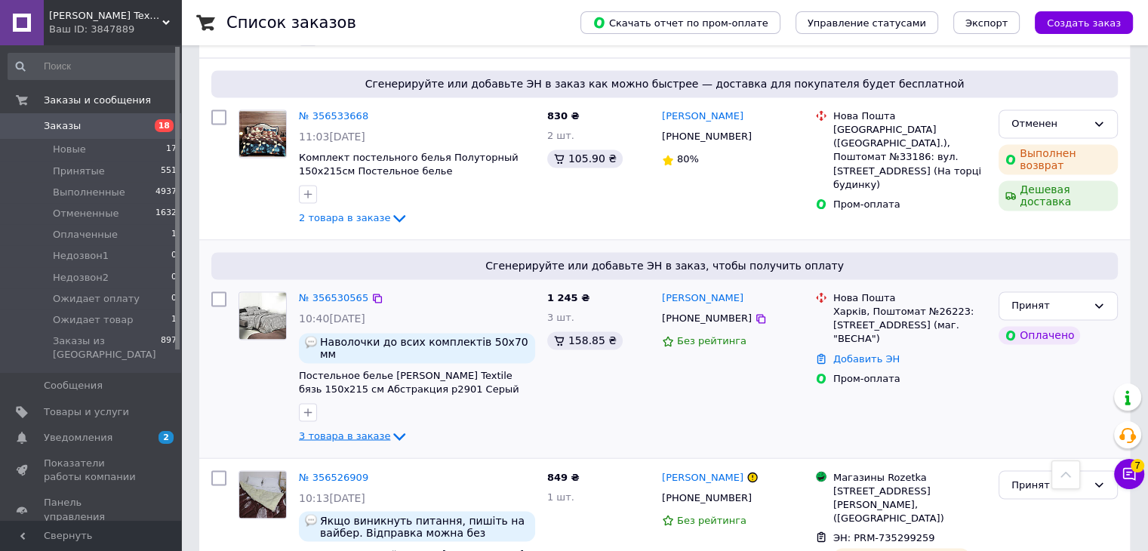
click at [390, 427] on icon at bounding box center [399, 436] width 18 height 18
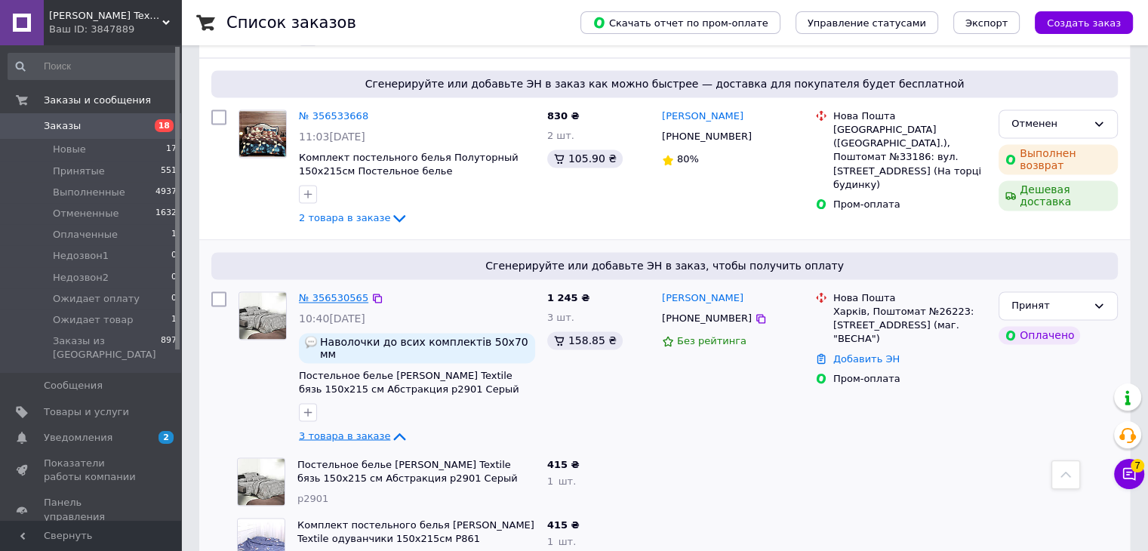
click at [334, 292] on link "№ 356530565" at bounding box center [333, 297] width 69 height 11
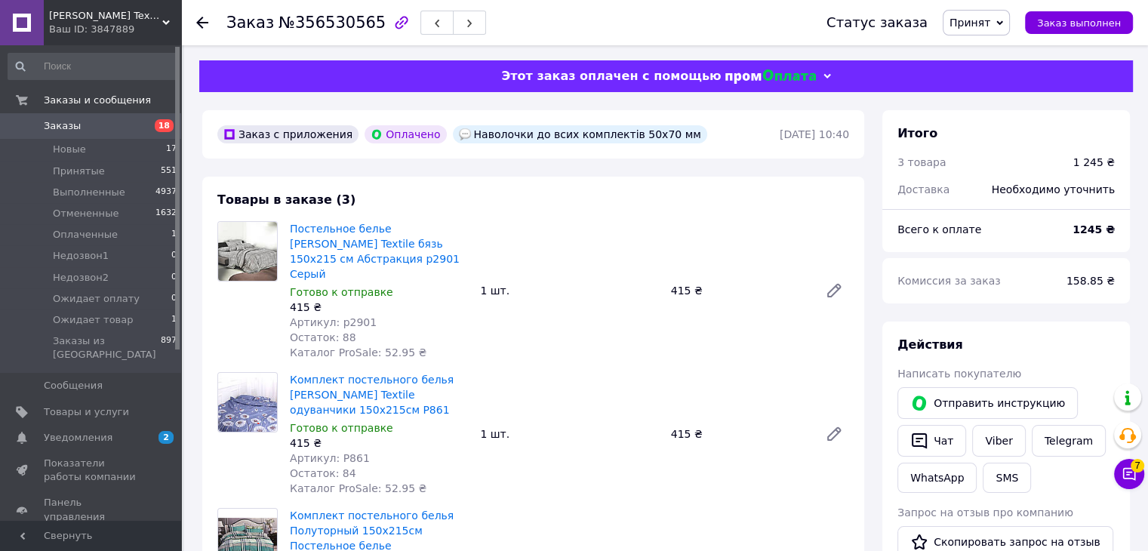
click at [787, 201] on div "Товары в заказе (3) Постельное белье [PERSON_NAME] Textile бязь 150х215 см Абст…" at bounding box center [533, 418] width 662 height 482
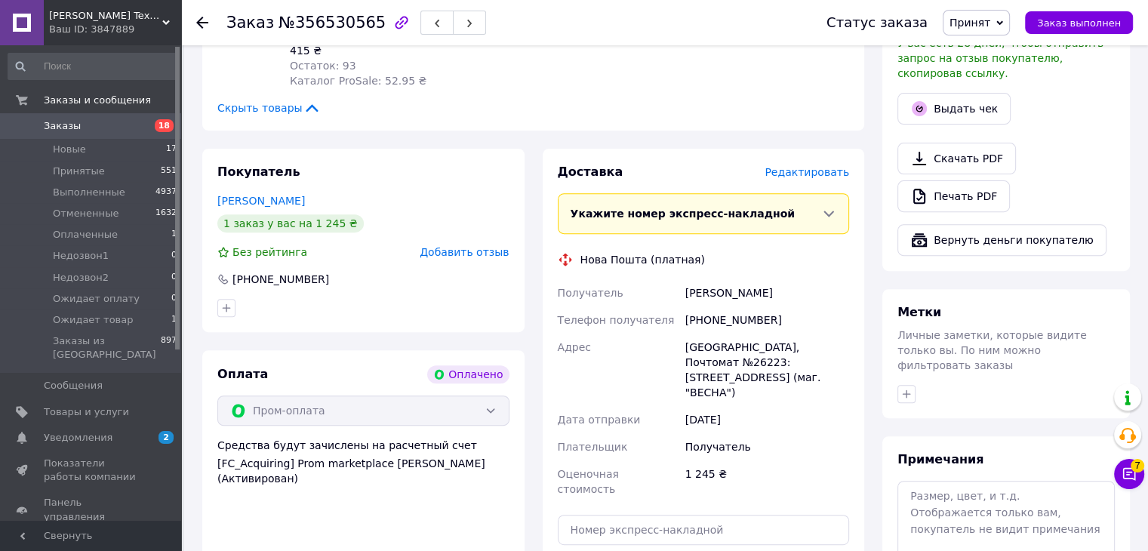
scroll to position [755, 0]
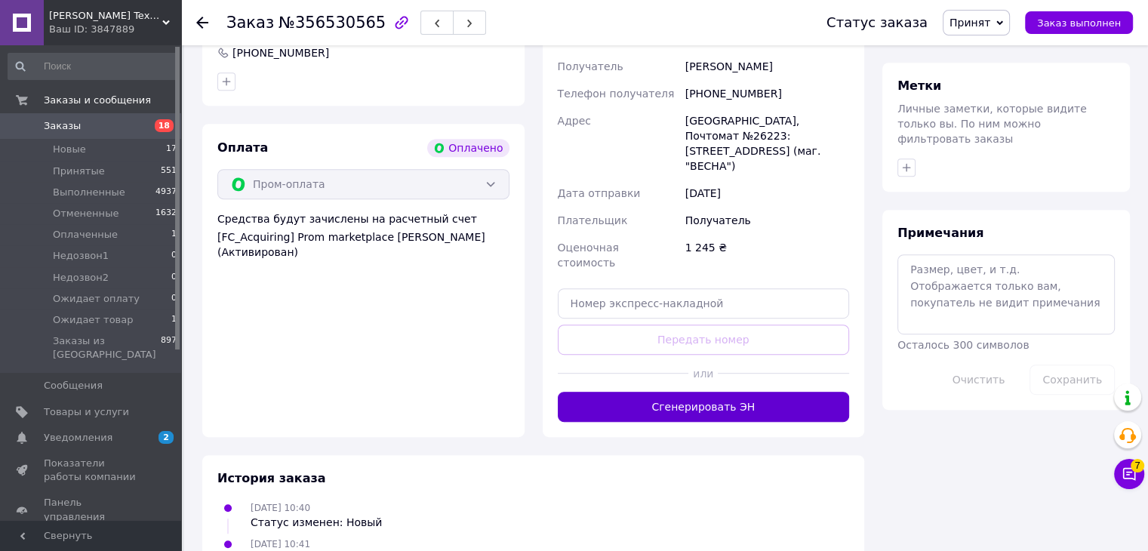
click at [734, 392] on button "Сгенерировать ЭН" at bounding box center [704, 407] width 292 height 30
